Goal: Task Accomplishment & Management: Complete application form

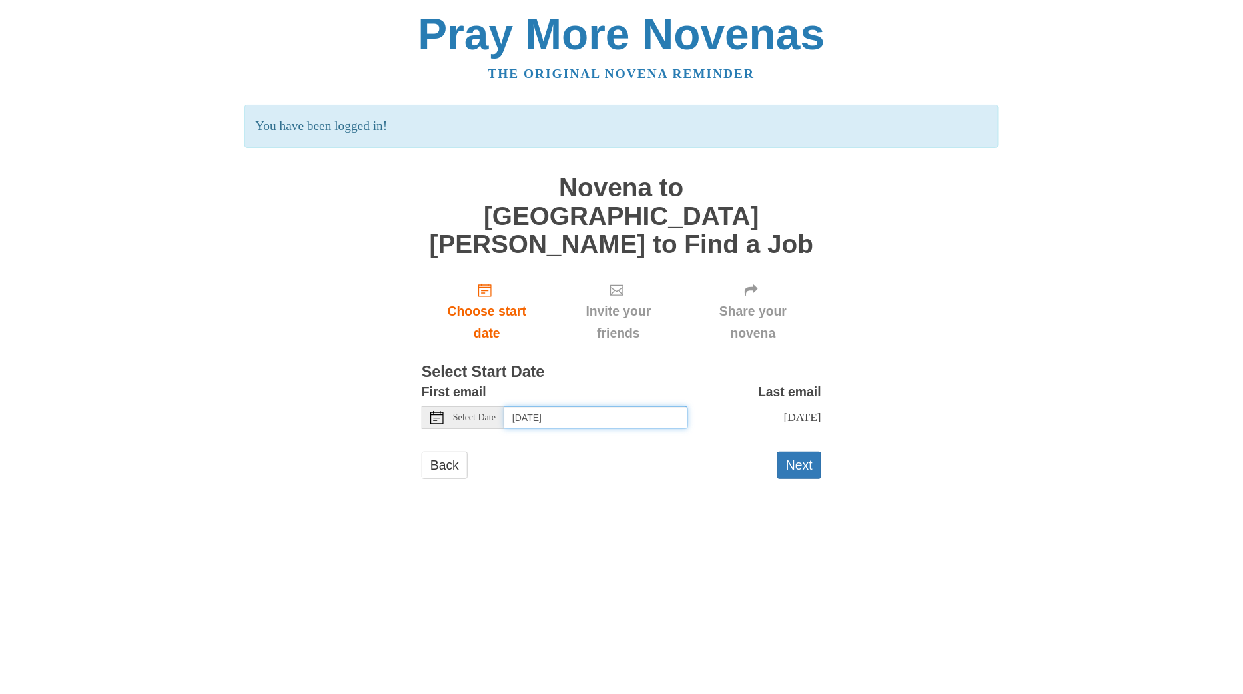
click at [626, 407] on input "[DATE]" at bounding box center [596, 418] width 184 height 23
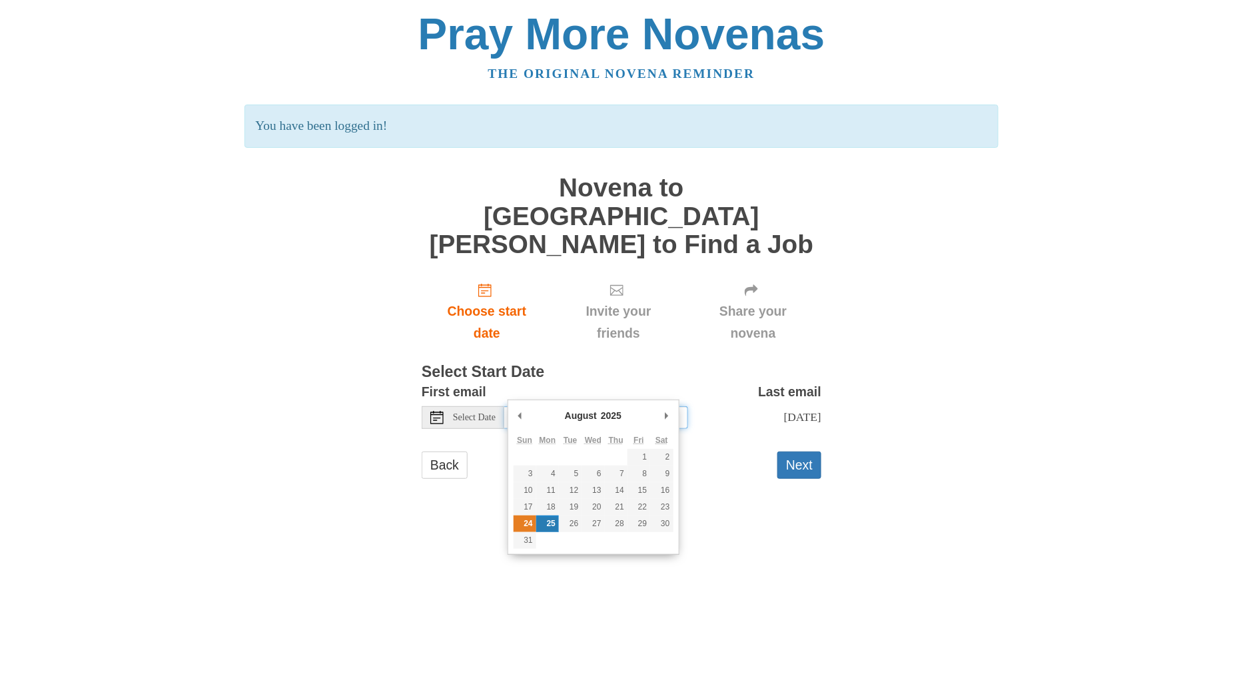
type input "[DATE]"
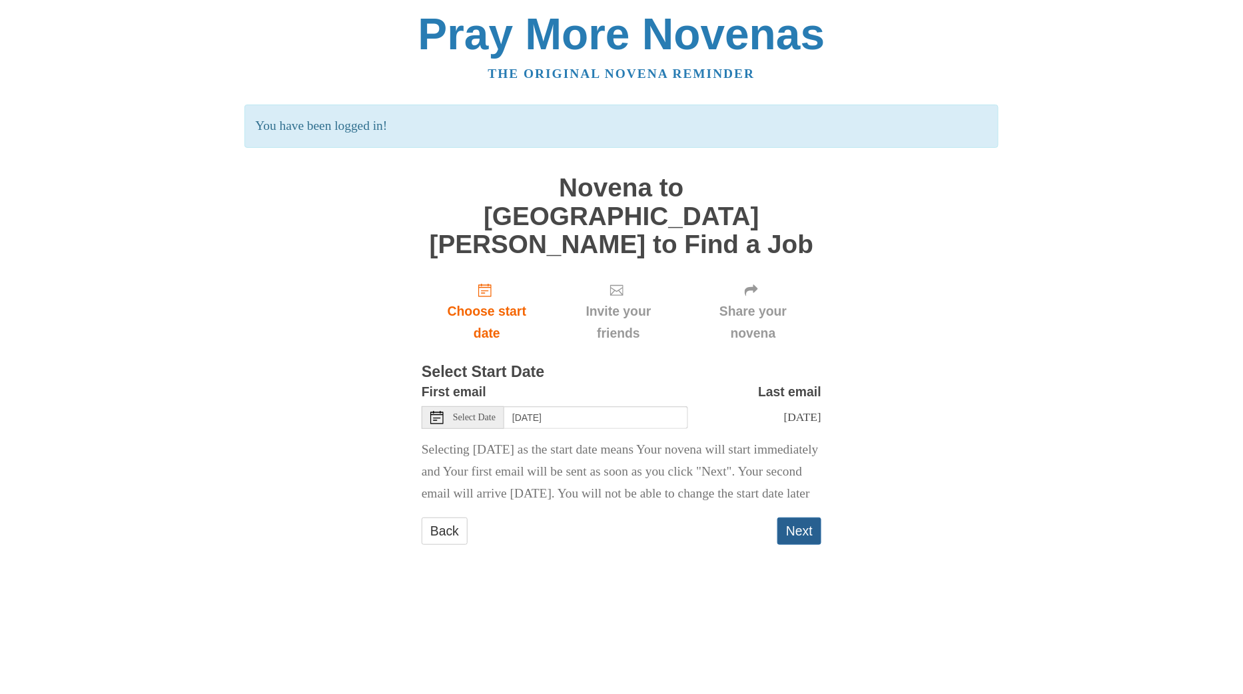
click at [785, 519] on button "Next" at bounding box center [800, 531] width 44 height 27
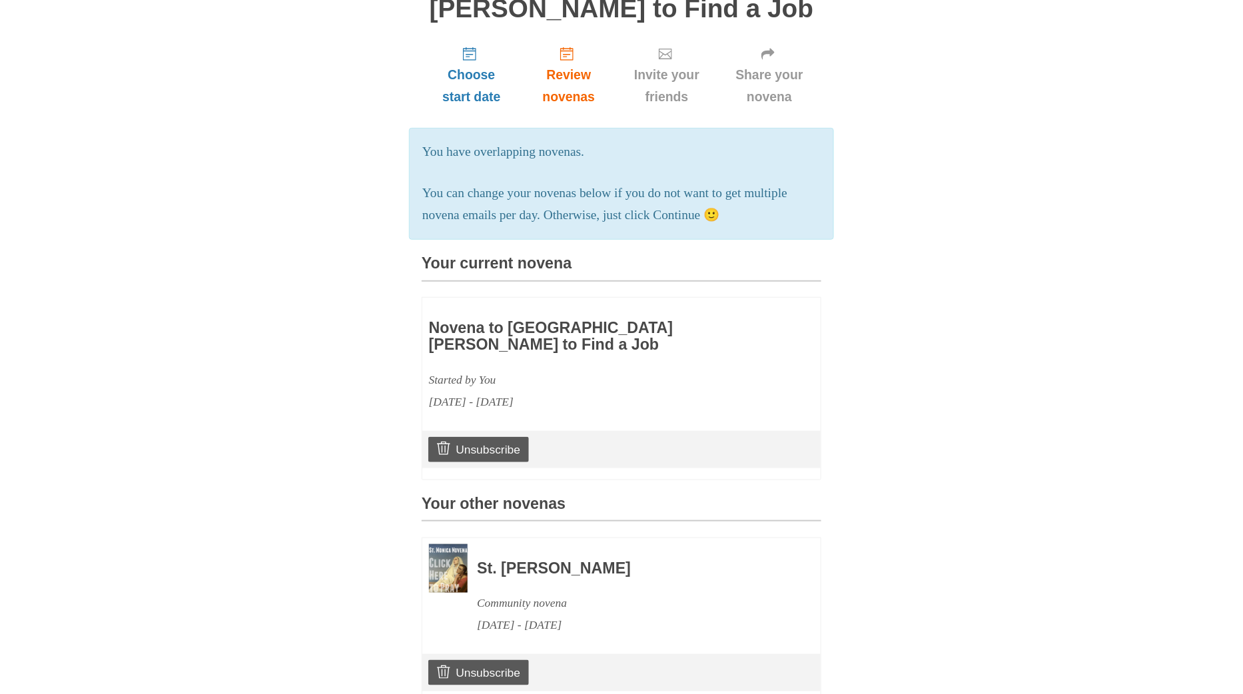
scroll to position [75, 0]
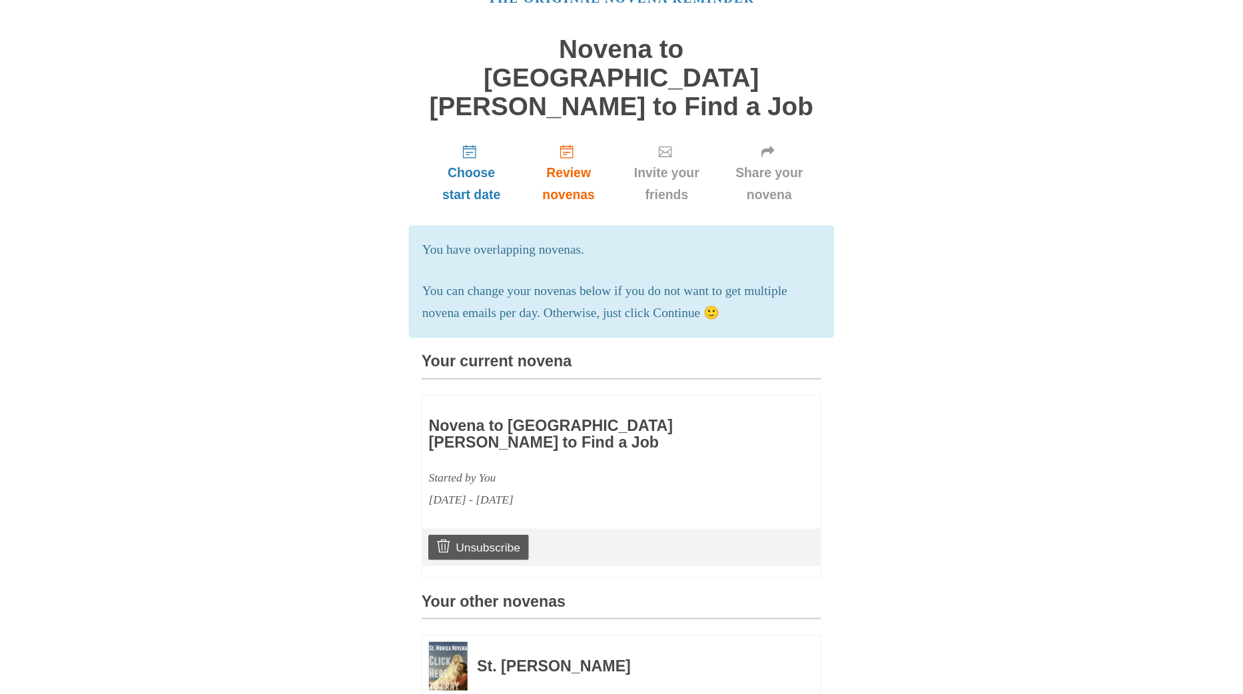
click at [551, 418] on h3 "Novena to [GEOGRAPHIC_DATA][PERSON_NAME] to Find a Job" at bounding box center [583, 435] width 308 height 34
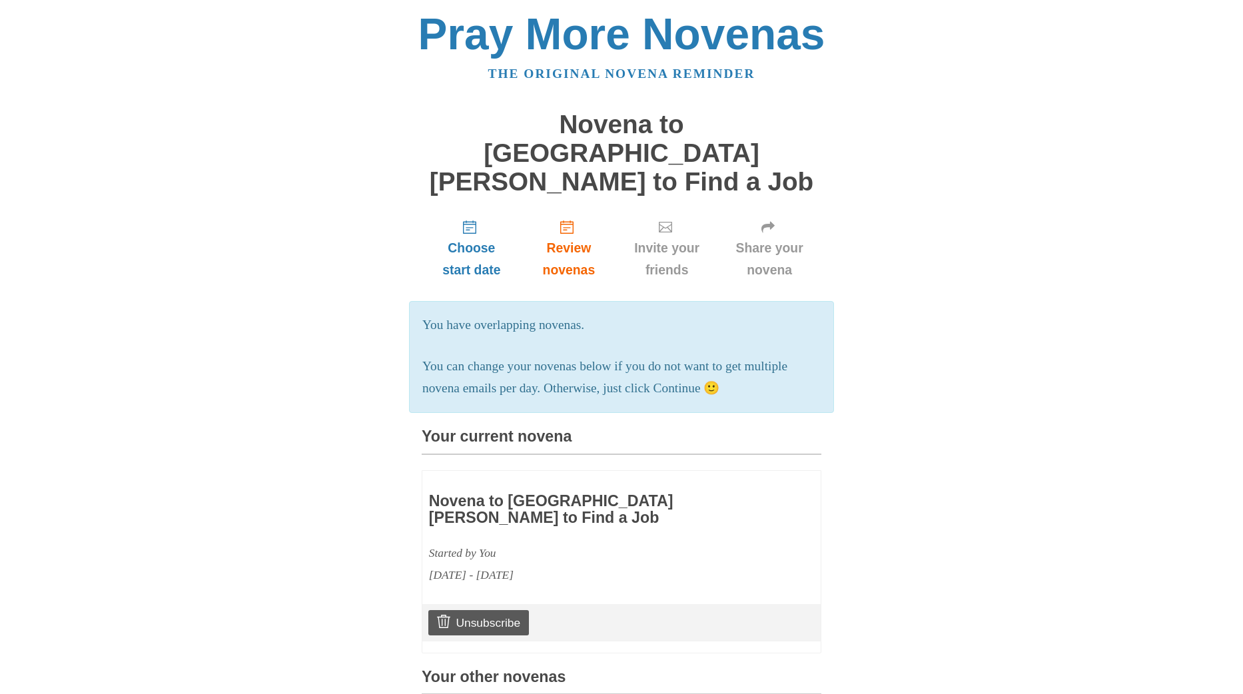
scroll to position [75, 0]
